Goal: Communication & Community: Answer question/provide support

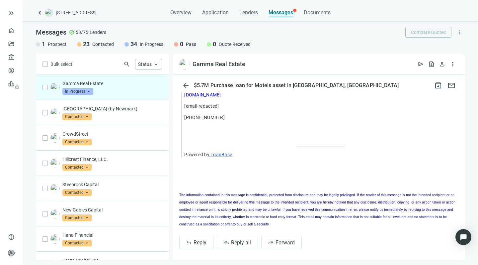
scroll to position [561, 0]
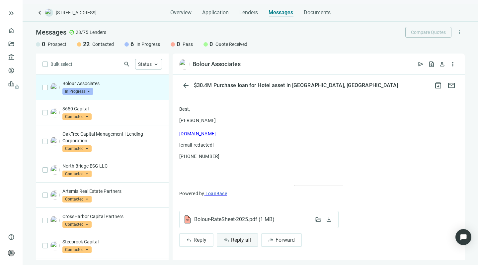
click at [234, 236] on span "Reply all" at bounding box center [241, 239] width 20 height 6
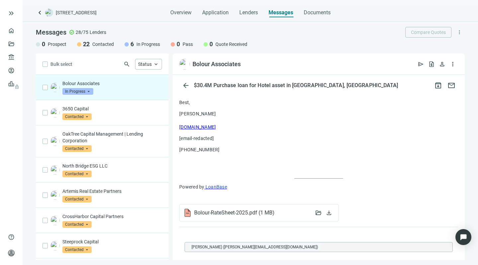
scroll to position [778, 0]
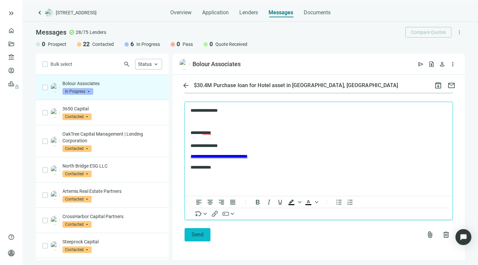
click at [194, 233] on span "Send" at bounding box center [198, 234] width 12 height 6
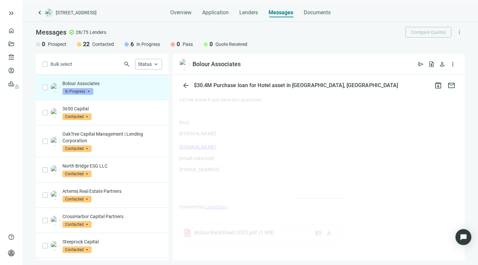
scroll to position [643, 0]
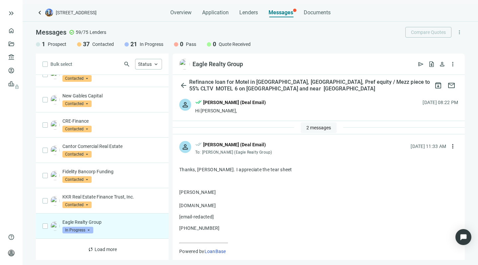
click at [309, 126] on span "2 messages" at bounding box center [318, 127] width 25 height 5
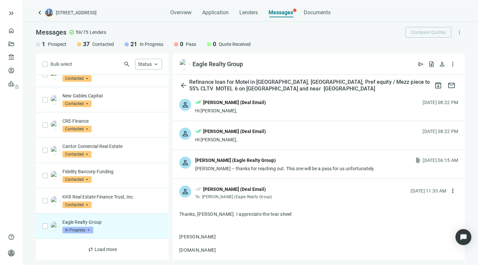
click at [278, 172] on div "person Jack Walsh (Eagle Realty Group) Howard – thanks for reaching out. This o…" at bounding box center [319, 164] width 292 height 29
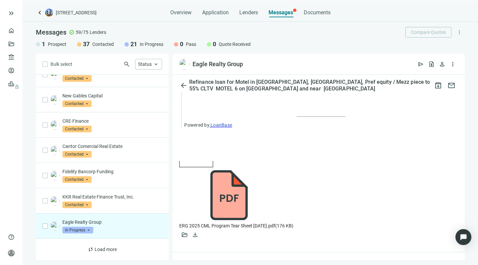
scroll to position [846, 0]
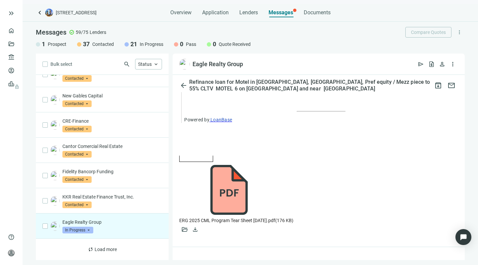
click at [238, 217] on span "ERG 2025 CML Program Tear Sheet Jan 2025.pdf ( 176 KB )" at bounding box center [236, 219] width 114 height 5
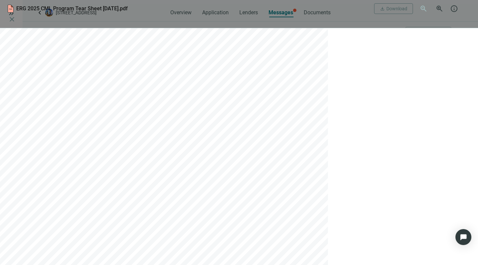
scroll to position [519, 0]
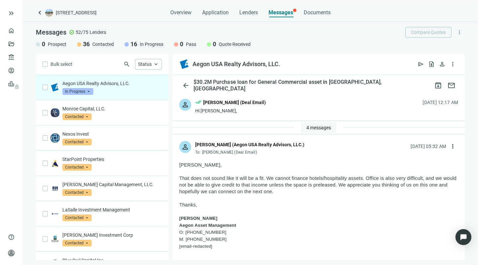
click at [306, 125] on span "4 messages" at bounding box center [318, 127] width 25 height 5
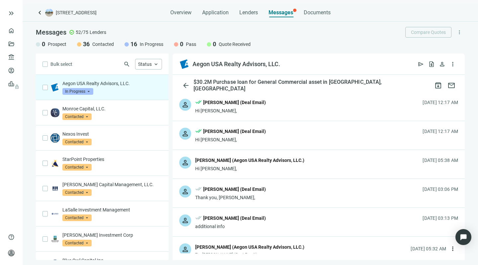
scroll to position [352, 0]
